Goal: Information Seeking & Learning: Find specific fact

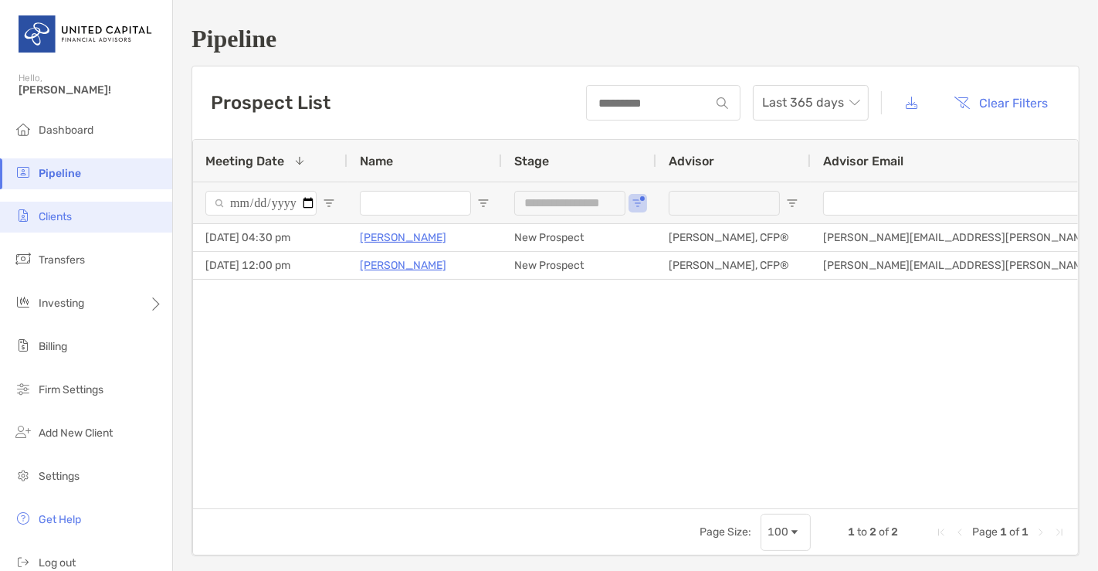
click at [77, 222] on li "Clients" at bounding box center [86, 217] width 172 height 31
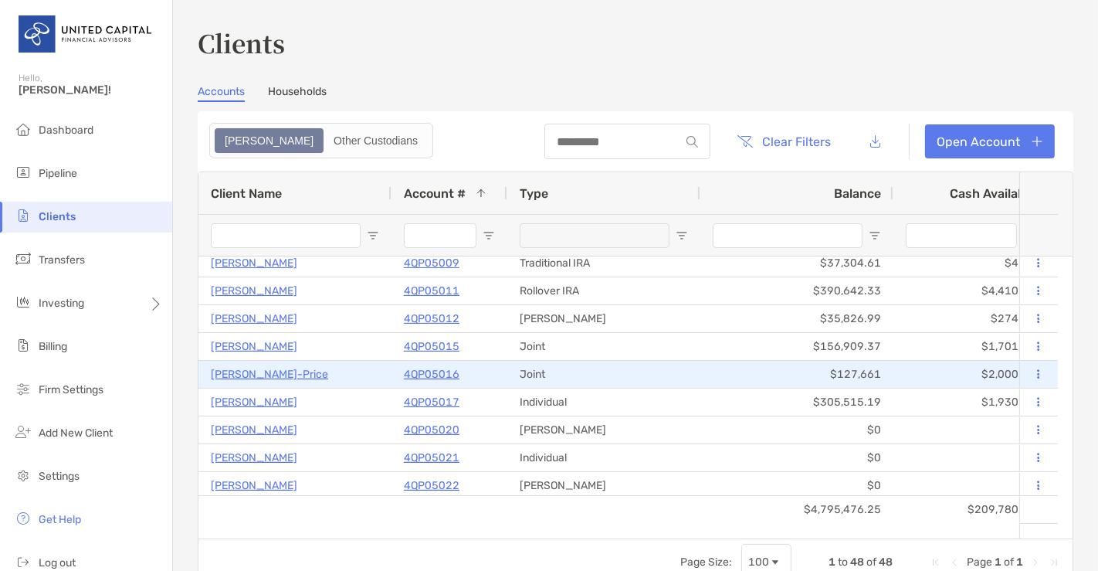
click at [299, 374] on p "[PERSON_NAME]-Price" at bounding box center [269, 374] width 117 height 19
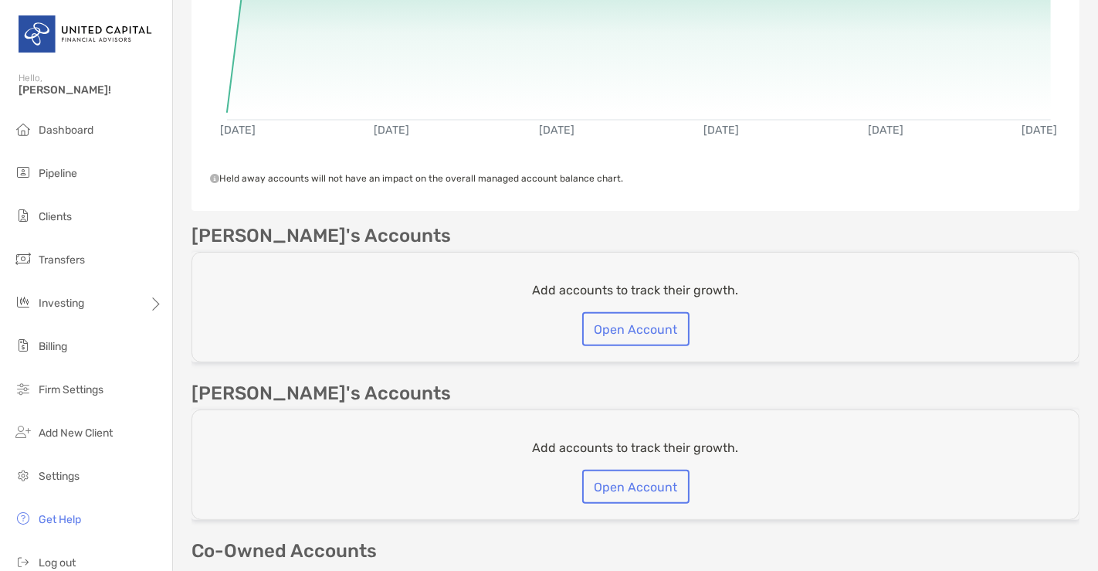
scroll to position [514, 0]
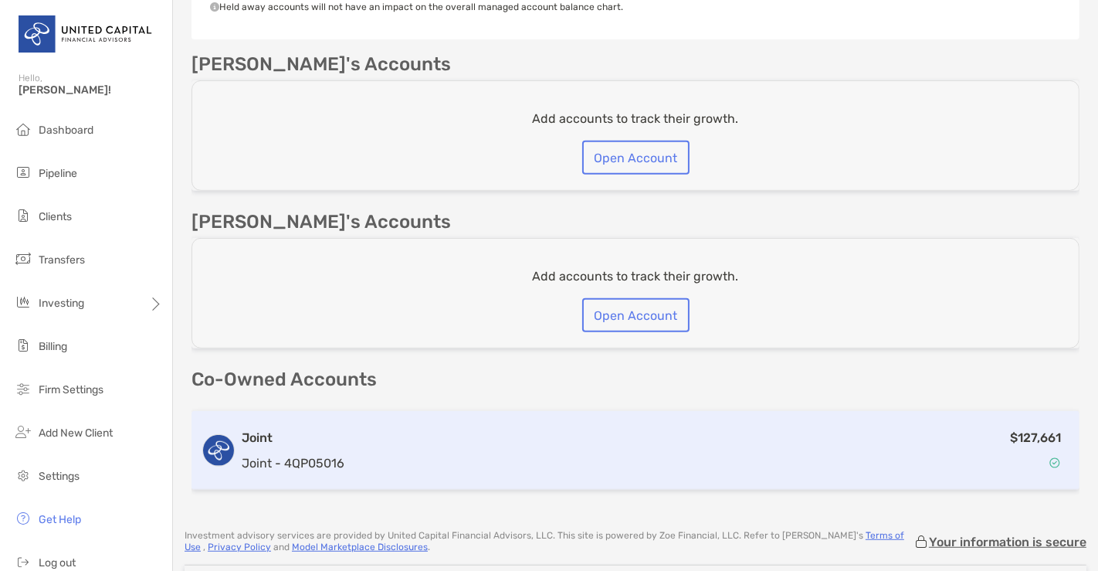
click at [547, 453] on div "$127,661" at bounding box center [711, 450] width 720 height 45
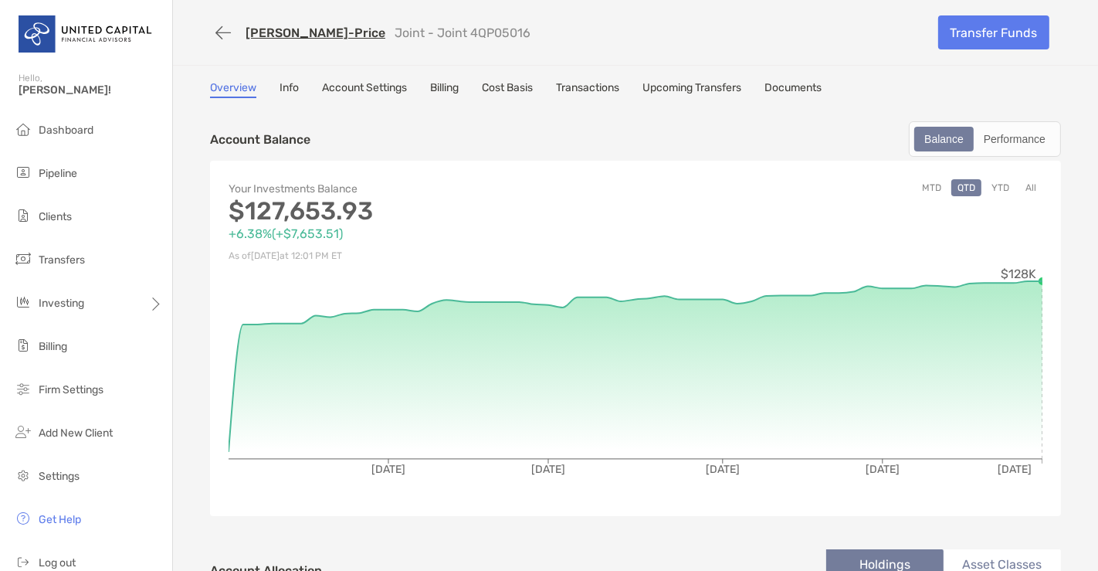
click at [521, 93] on link "Cost Basis" at bounding box center [507, 89] width 51 height 17
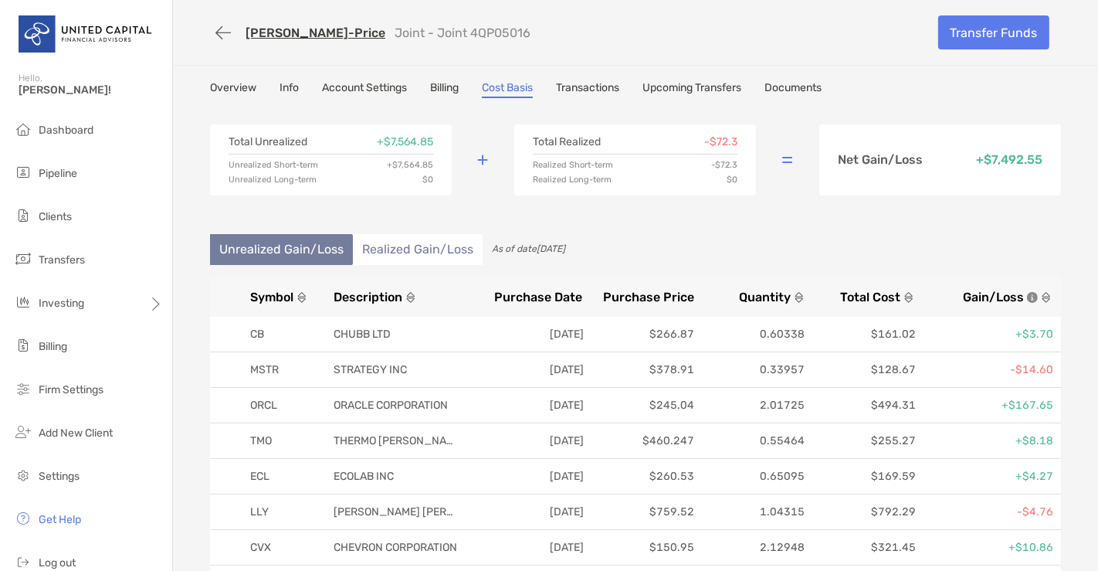
click at [198, 22] on div "[PERSON_NAME]-Price Joint - Joint 4QP05016 Transfer Funds" at bounding box center [636, 32] width 882 height 65
click at [210, 29] on button "button" at bounding box center [223, 33] width 26 height 29
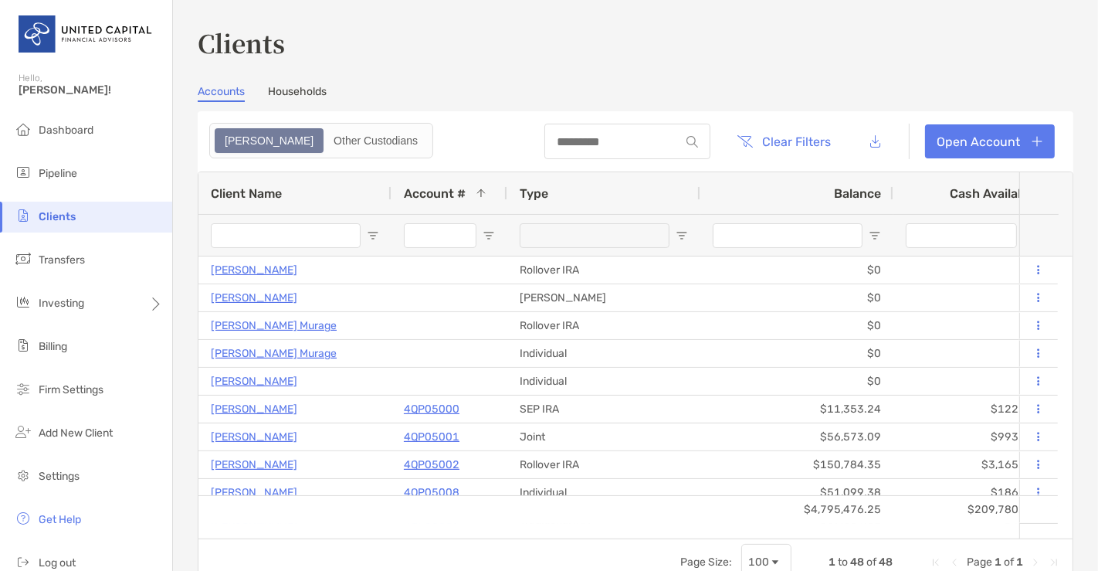
scroll to position [256, 0]
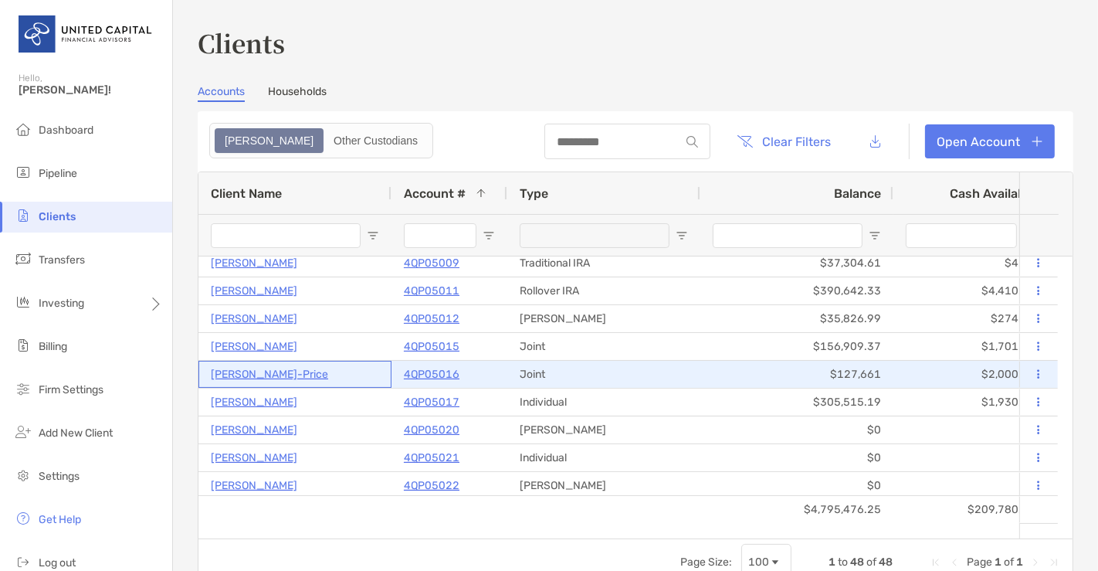
click at [260, 382] on p "[PERSON_NAME]-Price" at bounding box center [269, 374] width 117 height 19
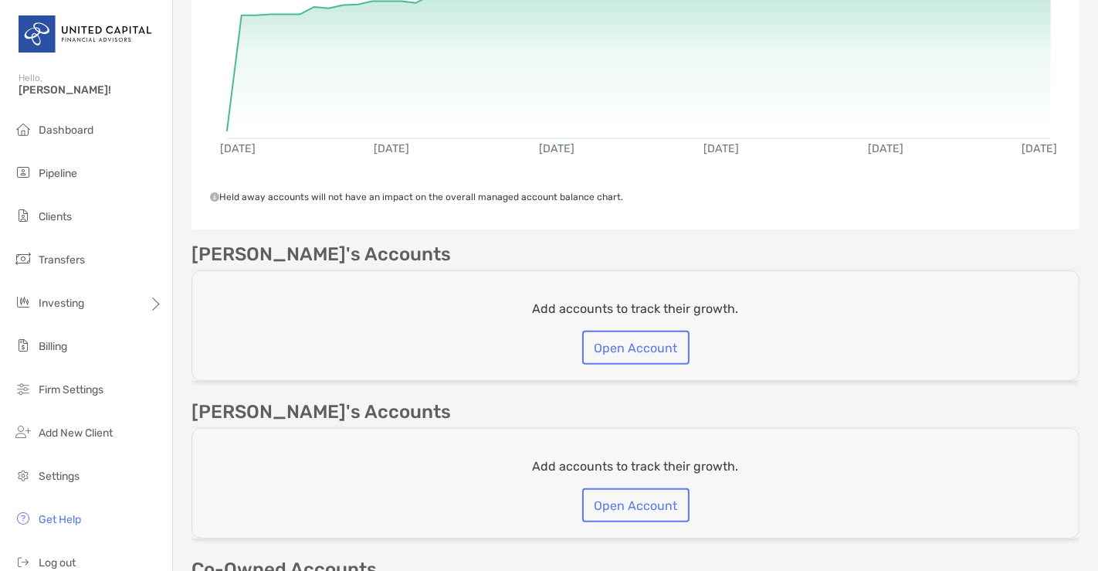
scroll to position [514, 0]
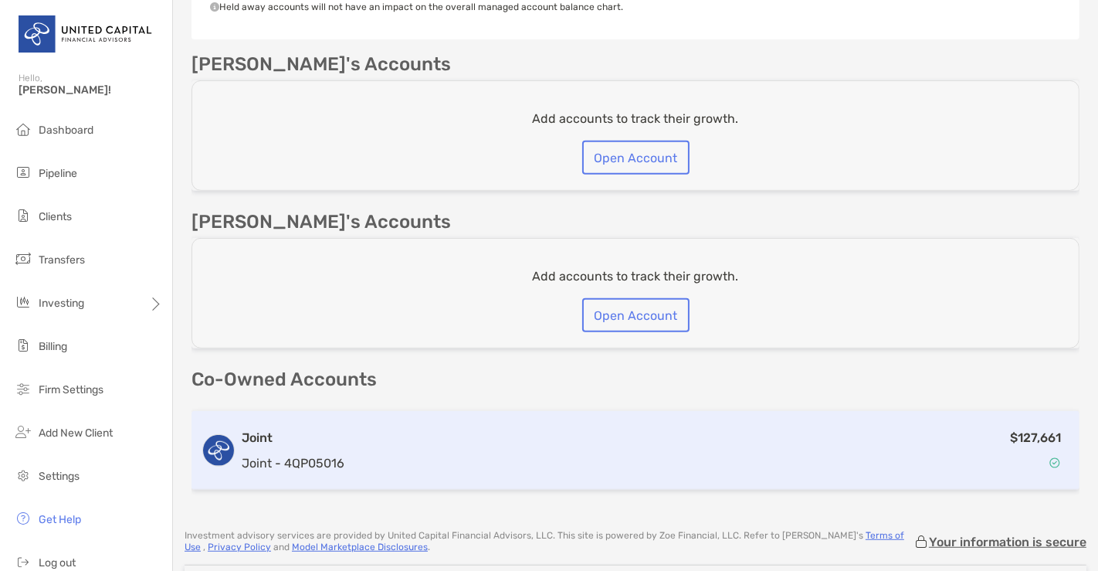
click at [309, 440] on h3 "Joint" at bounding box center [293, 438] width 103 height 19
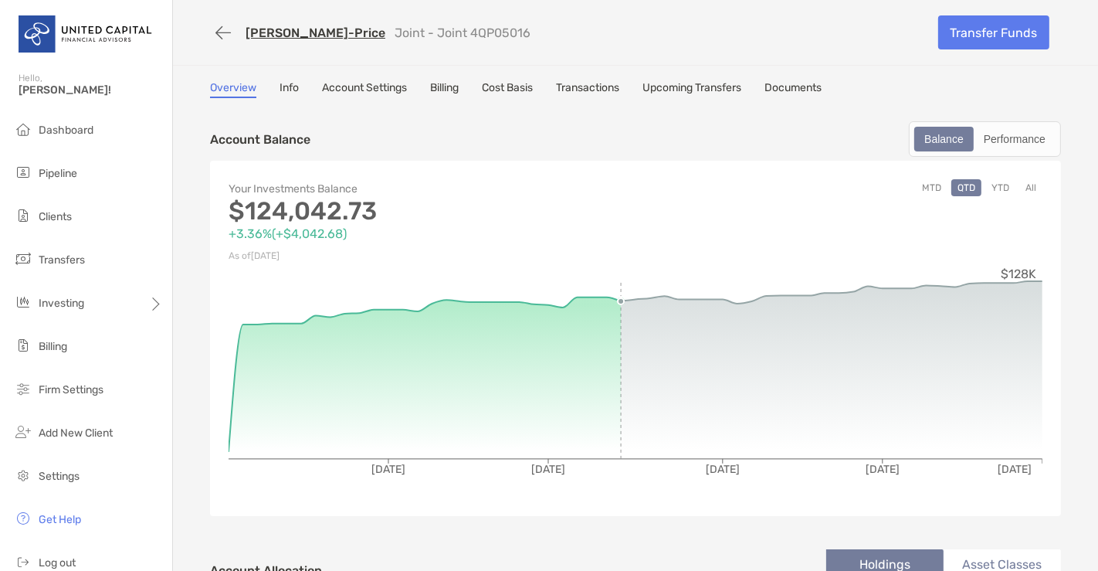
scroll to position [429, 0]
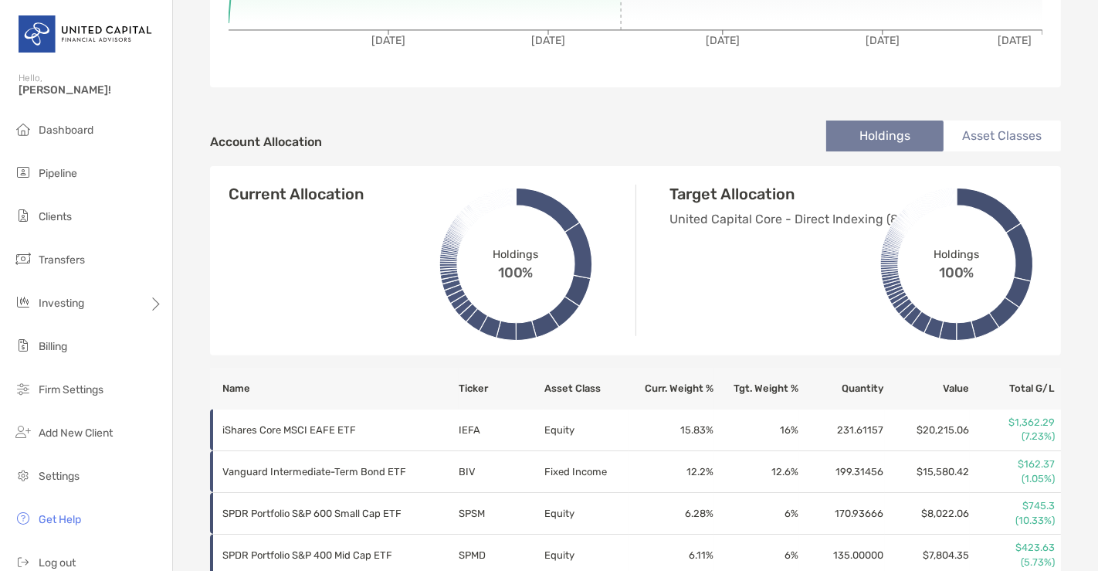
click at [547, 214] on icon at bounding box center [958, 264] width 188 height 188
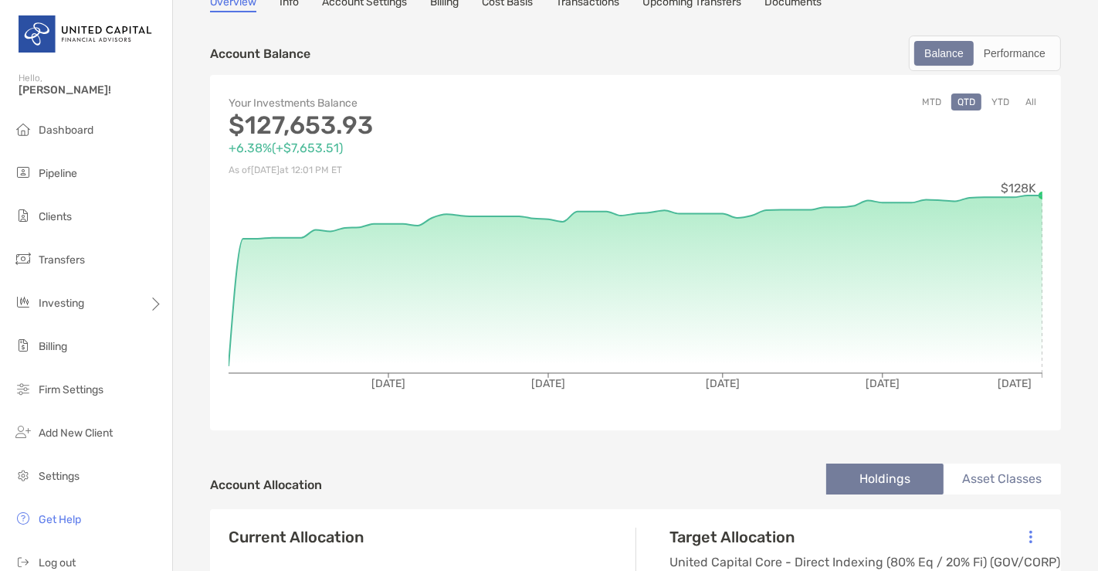
scroll to position [0, 0]
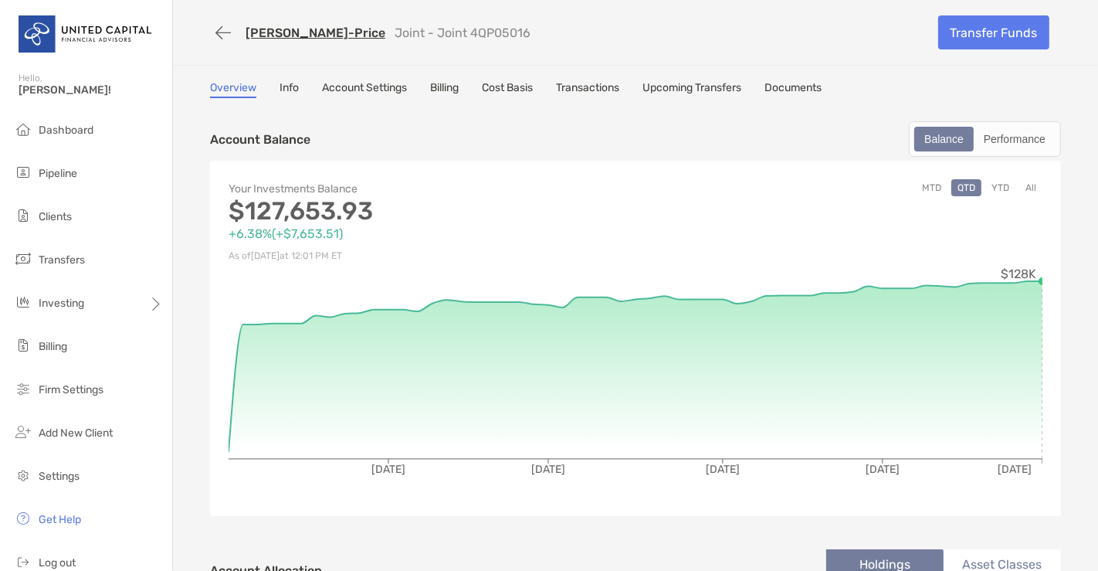
drag, startPoint x: 510, startPoint y: 32, endPoint x: 450, endPoint y: 38, distance: 59.8
click at [450, 38] on div "[PERSON_NAME]-Price Joint - Joint 4QP05016" at bounding box center [568, 33] width 717 height 29
copy p "4QP05016"
